Goal: Information Seeking & Learning: Find contact information

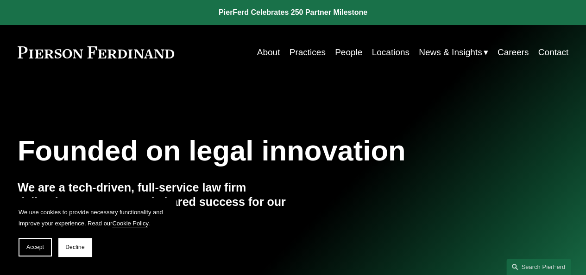
drag, startPoint x: 181, startPoint y: 62, endPoint x: 41, endPoint y: 64, distance: 140.0
click at [41, 64] on div "Skip to Content About Practices People Locations" at bounding box center [293, 52] width 586 height 55
drag, startPoint x: 178, startPoint y: 54, endPoint x: 13, endPoint y: 55, distance: 164.6
click at [13, 55] on div "Skip to Content About Practices People Locations" at bounding box center [293, 52] width 586 height 55
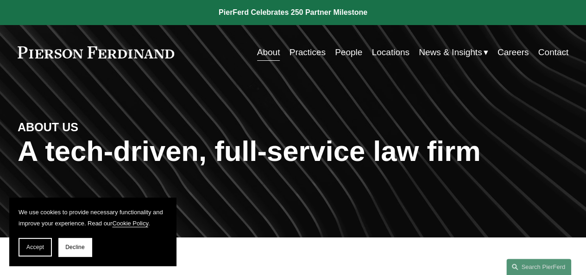
click at [13, 254] on section "We use cookies to provide necessary functionality and improve your experience. …" at bounding box center [92, 231] width 167 height 68
click at [34, 247] on span "Accept" at bounding box center [35, 247] width 18 height 6
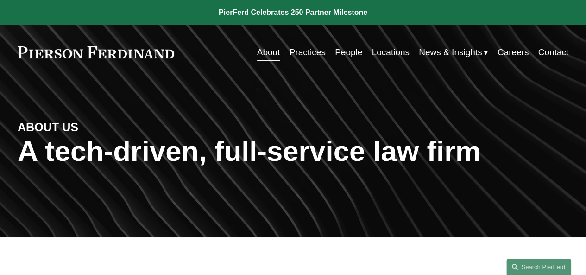
click at [143, 52] on link at bounding box center [96, 52] width 157 height 12
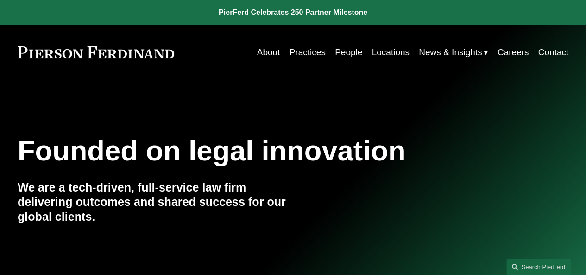
click at [558, 50] on link "Contact" at bounding box center [554, 53] width 31 height 18
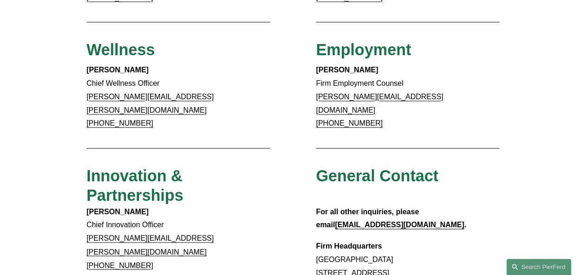
scroll to position [742, 0]
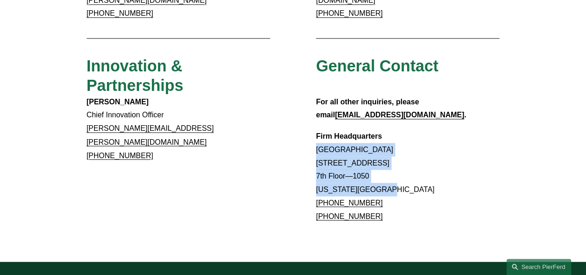
drag, startPoint x: 317, startPoint y: 114, endPoint x: 417, endPoint y: 154, distance: 107.9
copy p "[GEOGRAPHIC_DATA] [STREET_ADDRESS][US_STATE]"
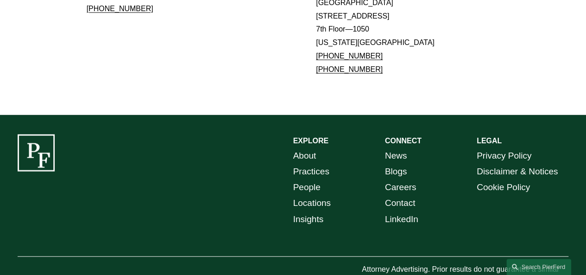
click at [385, 25] on p "Firm Headquarters Rockefeller Center 1270 Avenue of the Americas 7th Floor—1050…" at bounding box center [408, 30] width 184 height 94
drag, startPoint x: 387, startPoint y: 21, endPoint x: 314, endPoint y: 19, distance: 72.8
copy link "+1.917.914.2279"
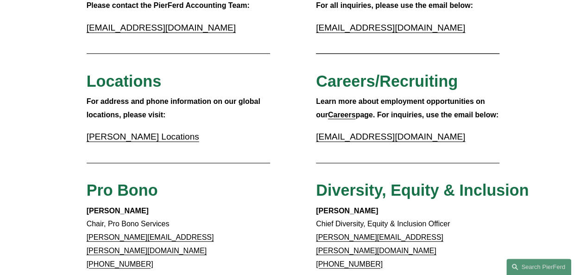
scroll to position [0, 0]
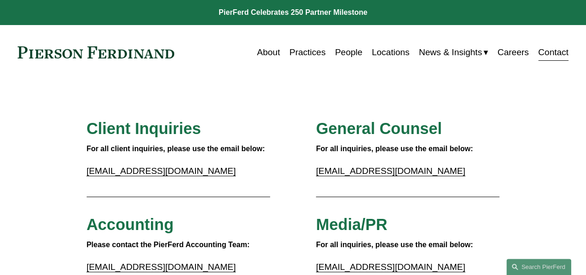
click at [75, 42] on div "Skip to Content About Practices People Locations" at bounding box center [293, 52] width 586 height 55
click at [80, 56] on link at bounding box center [96, 52] width 157 height 12
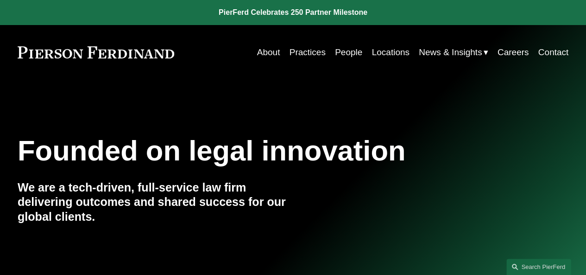
click at [568, 52] on link "Contact" at bounding box center [554, 53] width 31 height 18
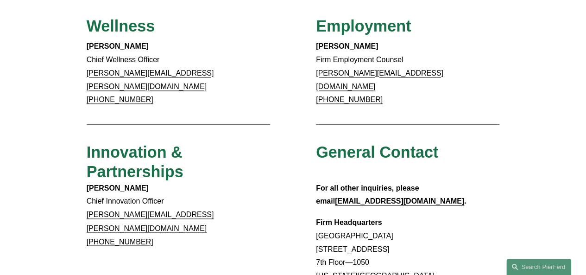
scroll to position [695, 0]
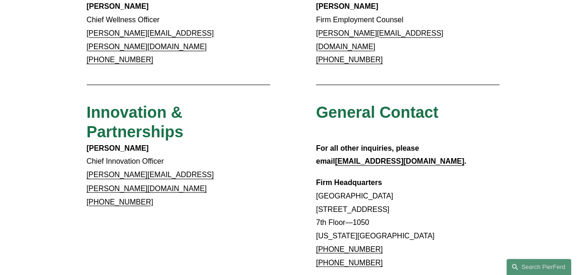
drag, startPoint x: 154, startPoint y: 114, endPoint x: 76, endPoint y: 115, distance: 77.9
copy strong "[PERSON_NAME]"
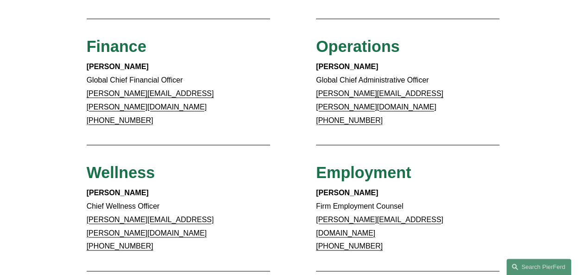
scroll to position [417, 0]
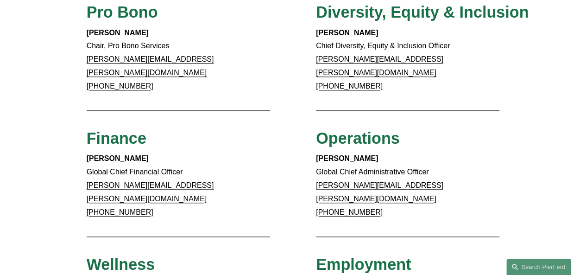
click at [450, 187] on p "[PERSON_NAME] Global Chief Administrative Officer [PERSON_NAME][EMAIL_ADDRESS][…" at bounding box center [408, 185] width 184 height 67
drag, startPoint x: 393, startPoint y: 152, endPoint x: 310, endPoint y: 150, distance: 83.5
click at [310, 150] on div "Client Inquiries For all client inquiries, please use the email below: [EMAIL_A…" at bounding box center [293, 124] width 586 height 846
copy strong "[PERSON_NAME]"
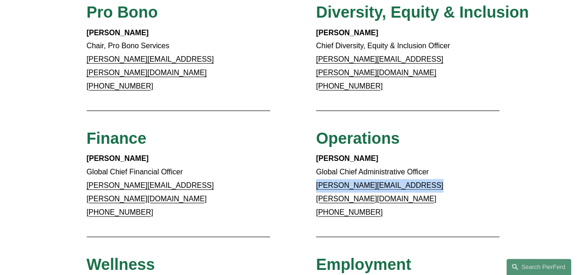
drag, startPoint x: 426, startPoint y: 176, endPoint x: 301, endPoint y: 178, distance: 125.6
click at [301, 178] on div "Client Inquiries For all client inquiries, please use the email below: [EMAIL_A…" at bounding box center [293, 124] width 586 height 846
copy link "[PERSON_NAME][EMAIL_ADDRESS][PERSON_NAME][DOMAIN_NAME]"
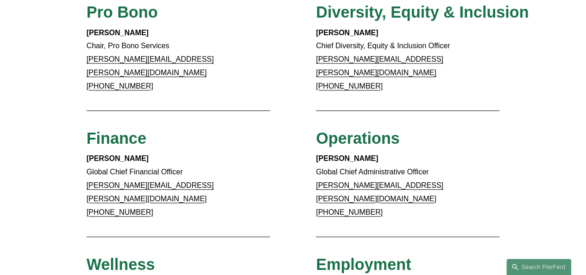
click at [400, 192] on p "[PERSON_NAME] Global Chief Administrative Officer [PERSON_NAME][EMAIL_ADDRESS][…" at bounding box center [408, 185] width 184 height 67
drag, startPoint x: 359, startPoint y: 192, endPoint x: 332, endPoint y: 179, distance: 29.9
click at [314, 191] on div "Client Inquiries For all client inquiries, please use the email below: [EMAIL_A…" at bounding box center [293, 124] width 586 height 846
copy link "[PHONE_NUMBER]"
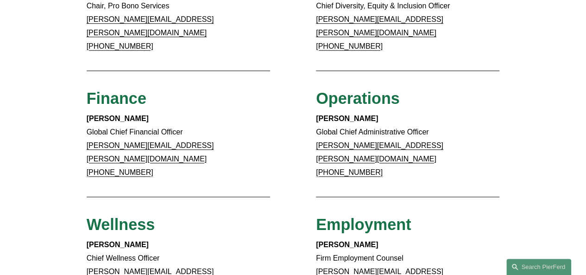
scroll to position [510, 0]
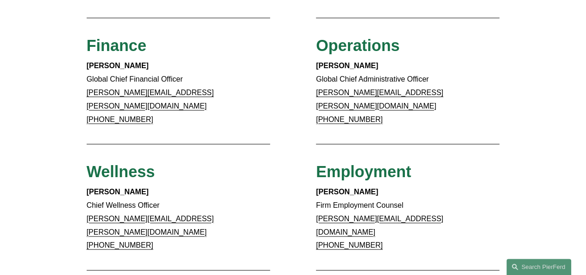
drag, startPoint x: 126, startPoint y: 59, endPoint x: 84, endPoint y: 56, distance: 41.3
click at [84, 56] on div "Client Inquiries For all client inquiries, please use the email below: [EMAIL_A…" at bounding box center [293, 32] width 586 height 846
copy strong "[PERSON_NAME]"
click at [215, 79] on p "[PERSON_NAME] Global Chief Financial Officer [PERSON_NAME][EMAIL_ADDRESS][PERSO…" at bounding box center [179, 92] width 184 height 67
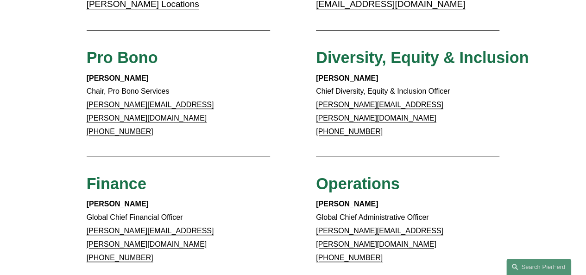
scroll to position [371, 0]
